Goal: Navigation & Orientation: Go to known website

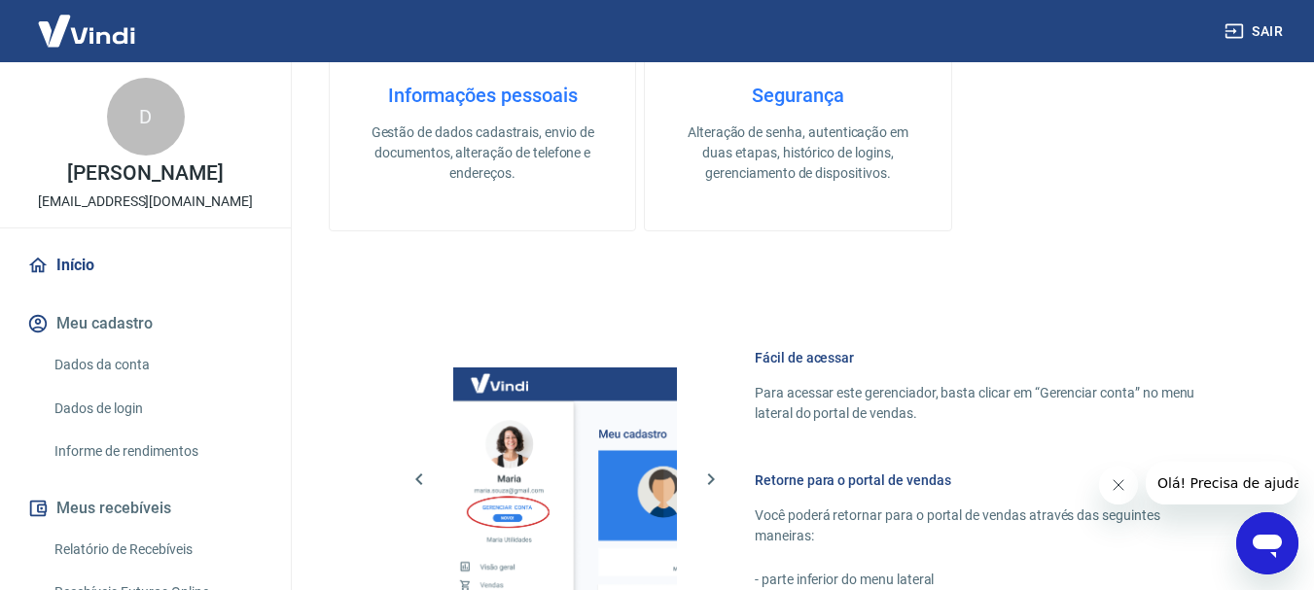
scroll to position [1006, 0]
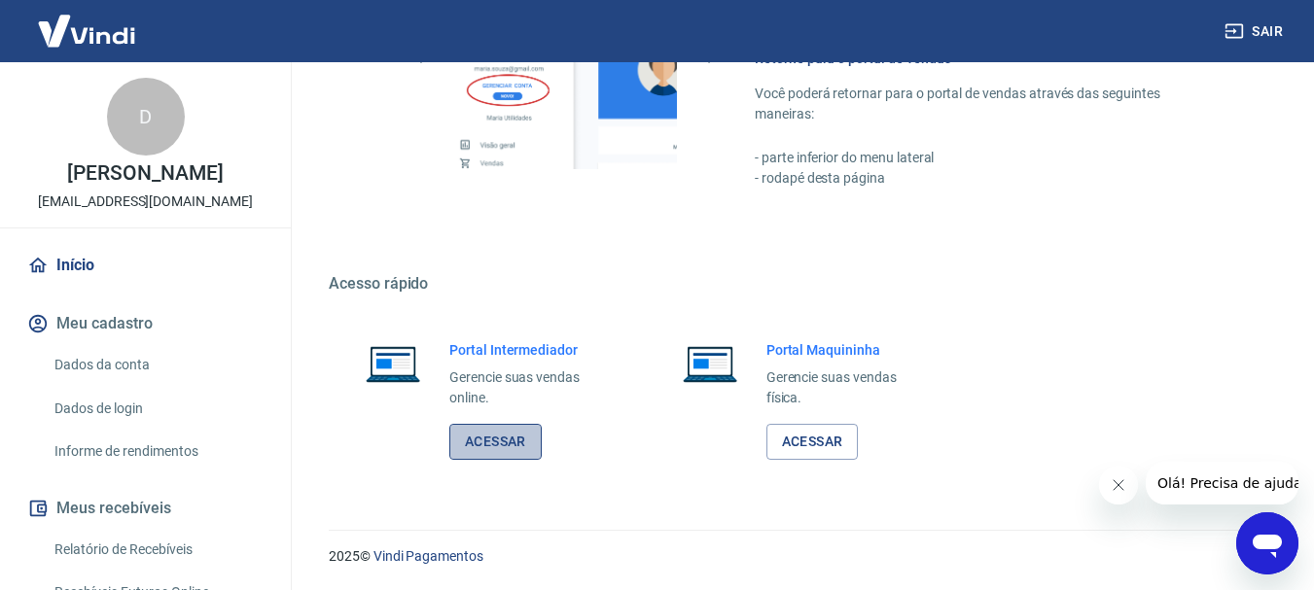
click at [507, 453] on link "Acessar" at bounding box center [495, 442] width 92 height 36
